Goal: Task Accomplishment & Management: Manage account settings

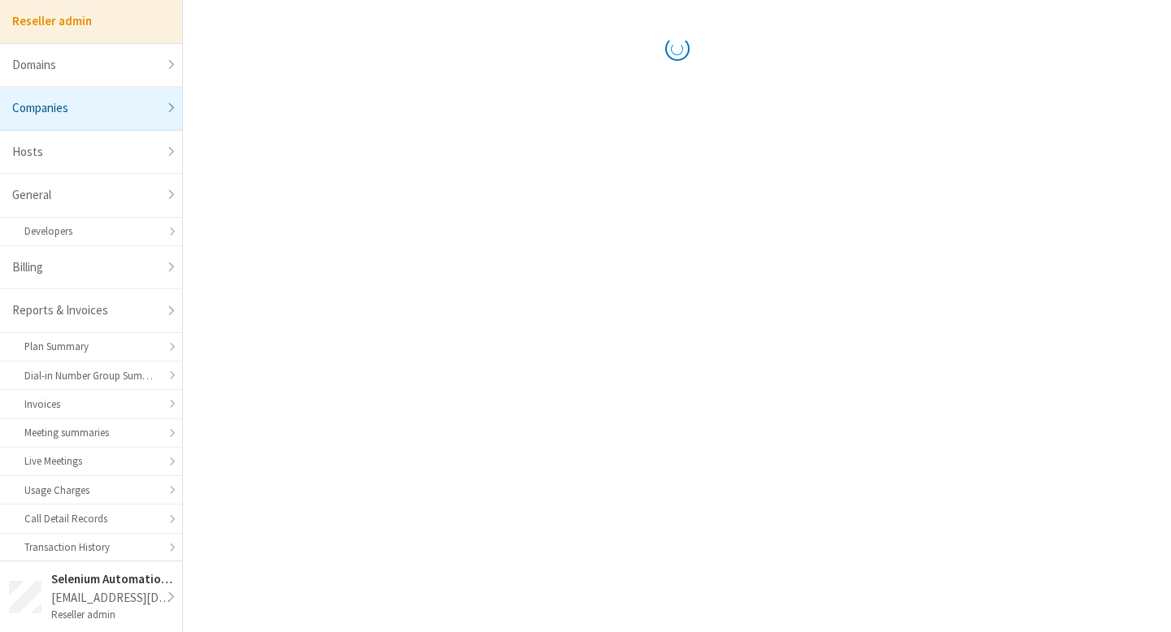
select select "10"
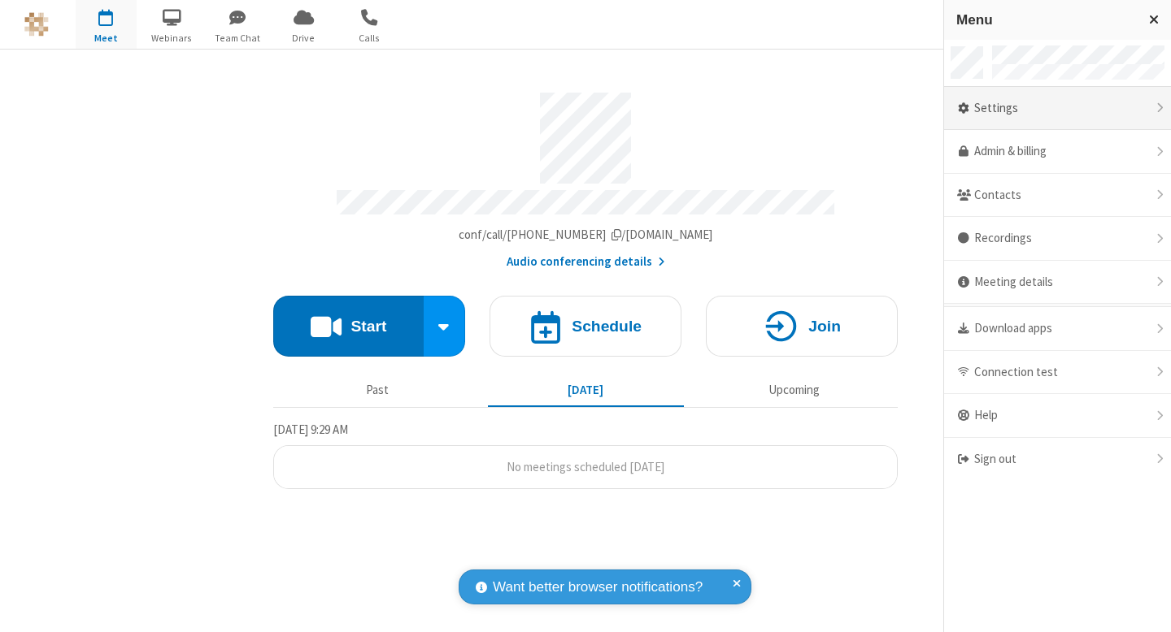
click at [1058, 118] on div "Settings" at bounding box center [1057, 109] width 227 height 44
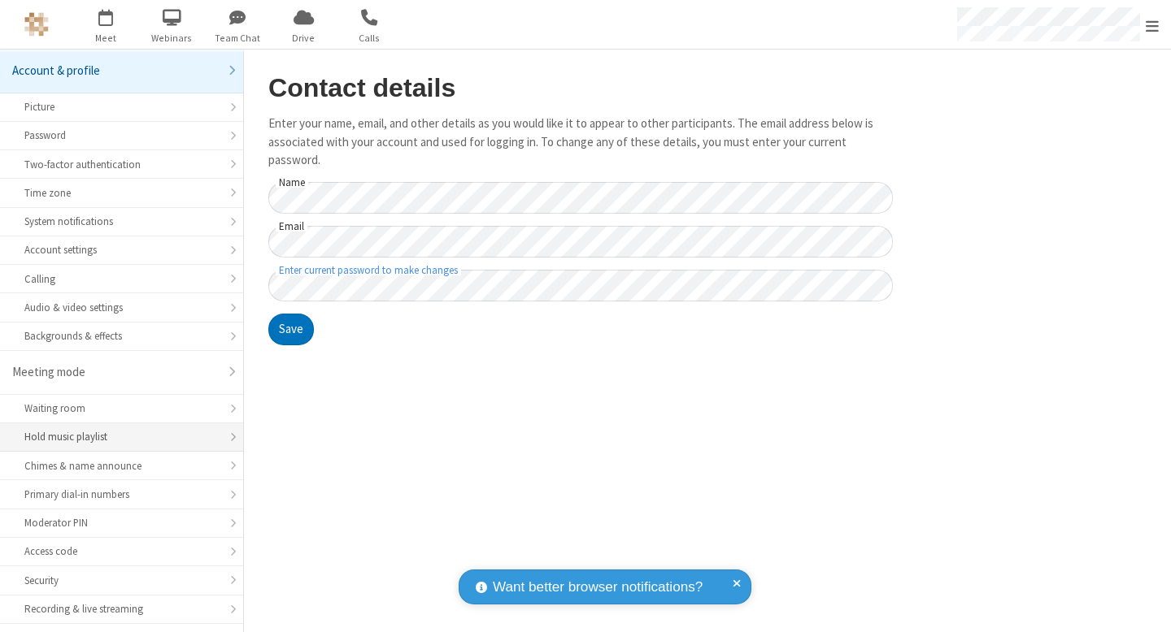
scroll to position [135, 0]
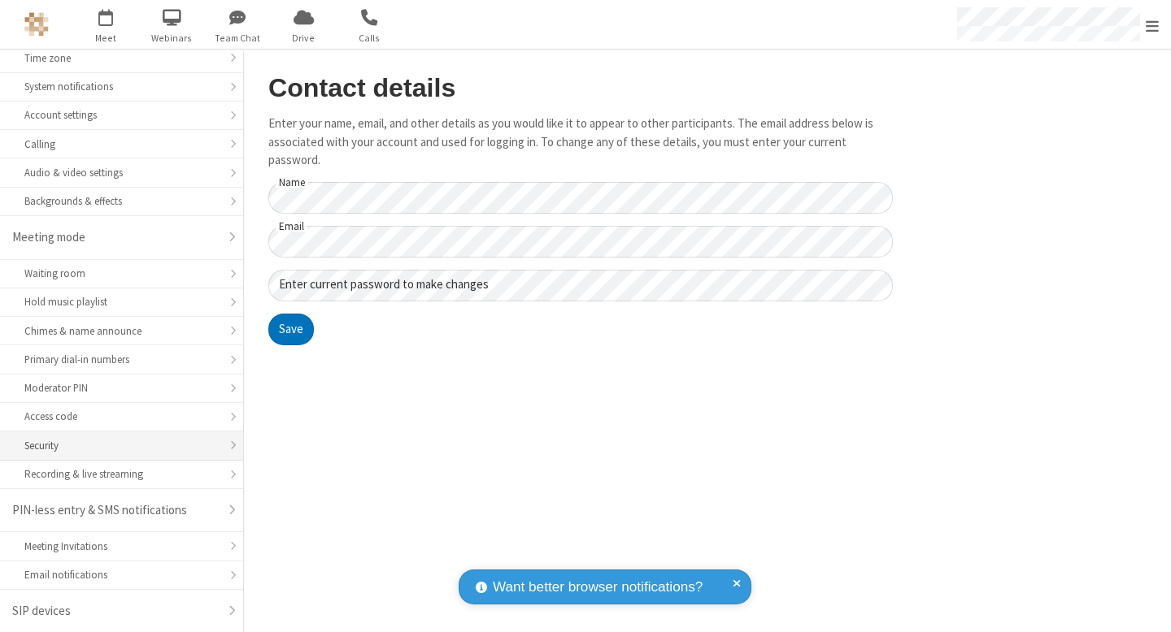
click at [114, 440] on div "Security" at bounding box center [121, 445] width 194 height 15
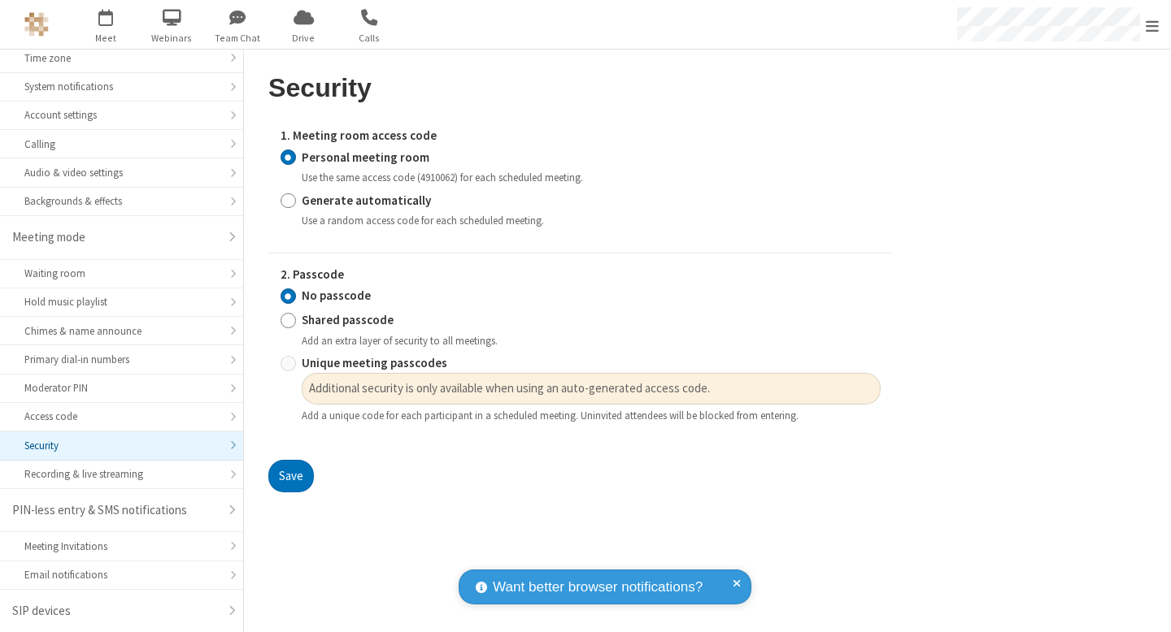
click at [380, 202] on strong "Generate automatically" at bounding box center [366, 200] width 129 height 15
click at [296, 202] on input "Generate automatically" at bounding box center [287, 200] width 15 height 17
radio input "true"
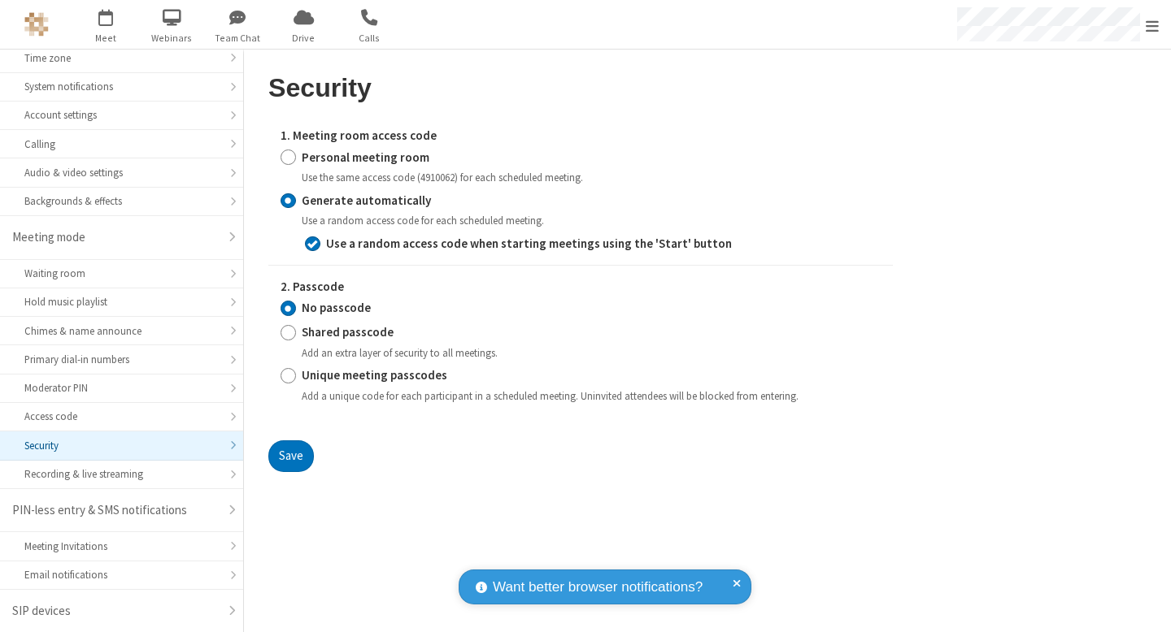
click at [287, 439] on form "1. Meeting room access code Personal meeting room Use the same access code (491…" at bounding box center [580, 294] width 624 height 358
click at [293, 448] on button "Save" at bounding box center [291, 457] width 46 height 33
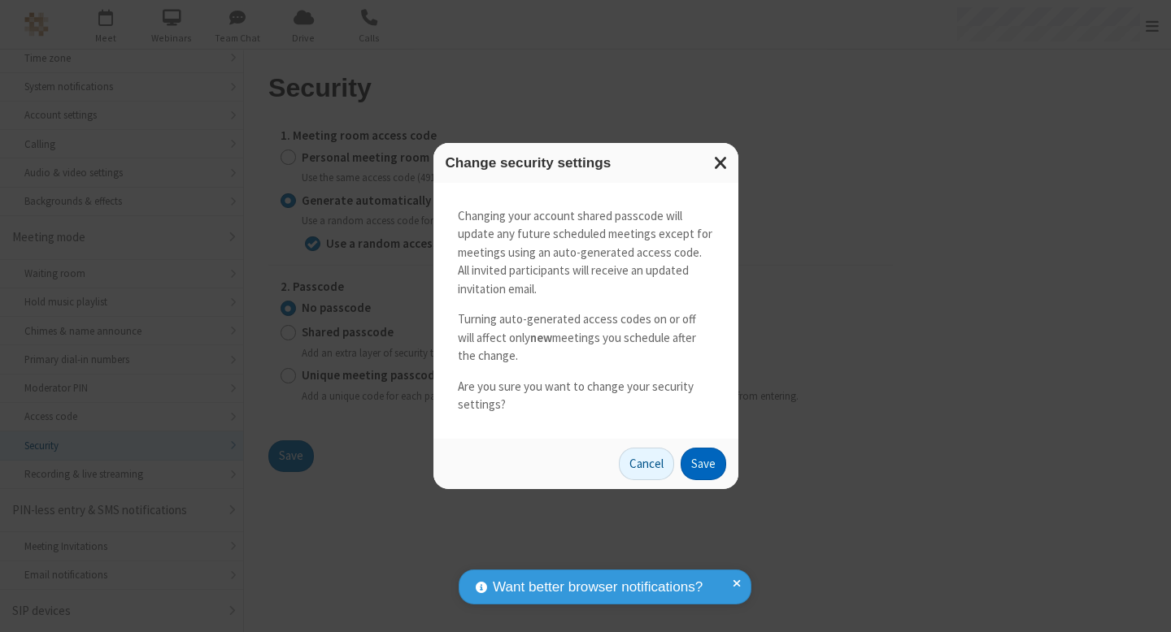
click at [711, 461] on button "Save" at bounding box center [703, 464] width 46 height 33
